Goal: Entertainment & Leisure: Consume media (video, audio)

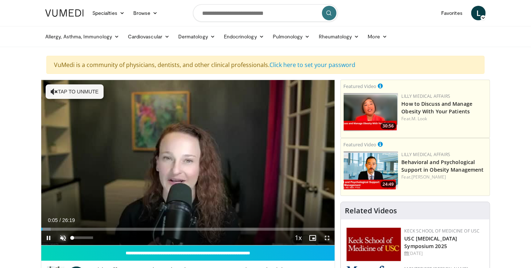
click at [63, 238] on span "Video Player" at bounding box center [63, 238] width 14 height 14
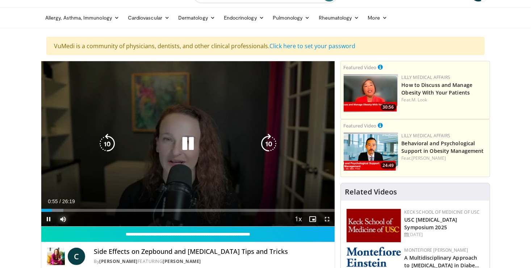
scroll to position [19, 0]
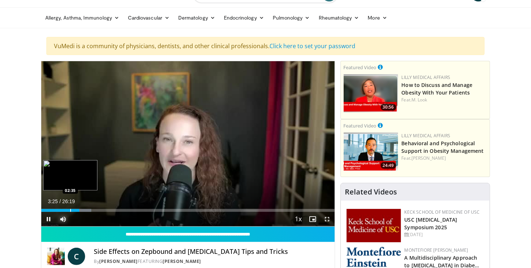
click at [70, 212] on div "Progress Bar" at bounding box center [70, 210] width 1 height 3
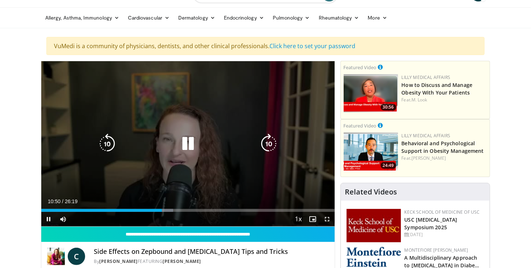
click at [190, 147] on icon "Video Player" at bounding box center [188, 144] width 20 height 20
